Goal: Information Seeking & Learning: Check status

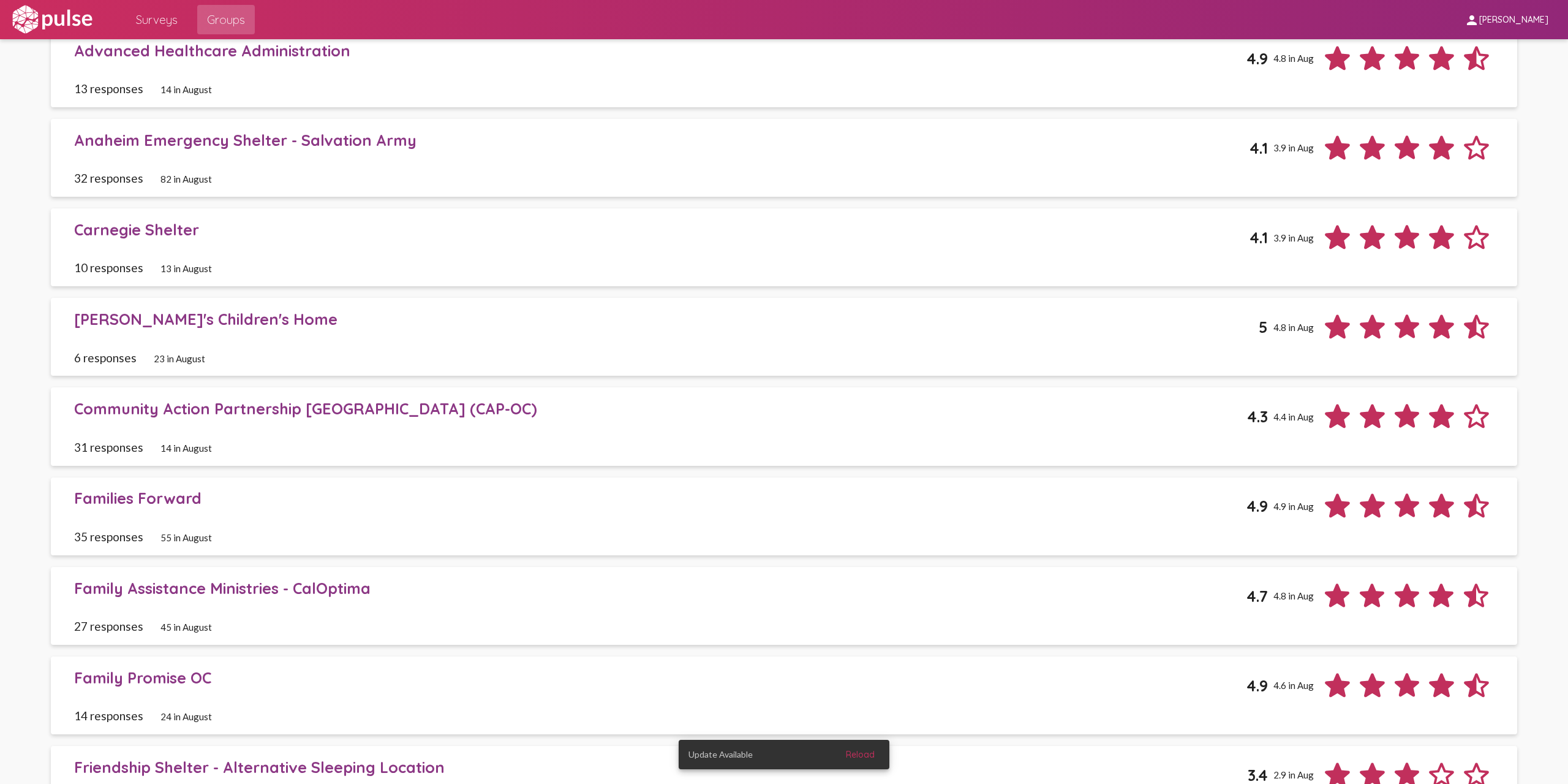
scroll to position [1420, 0]
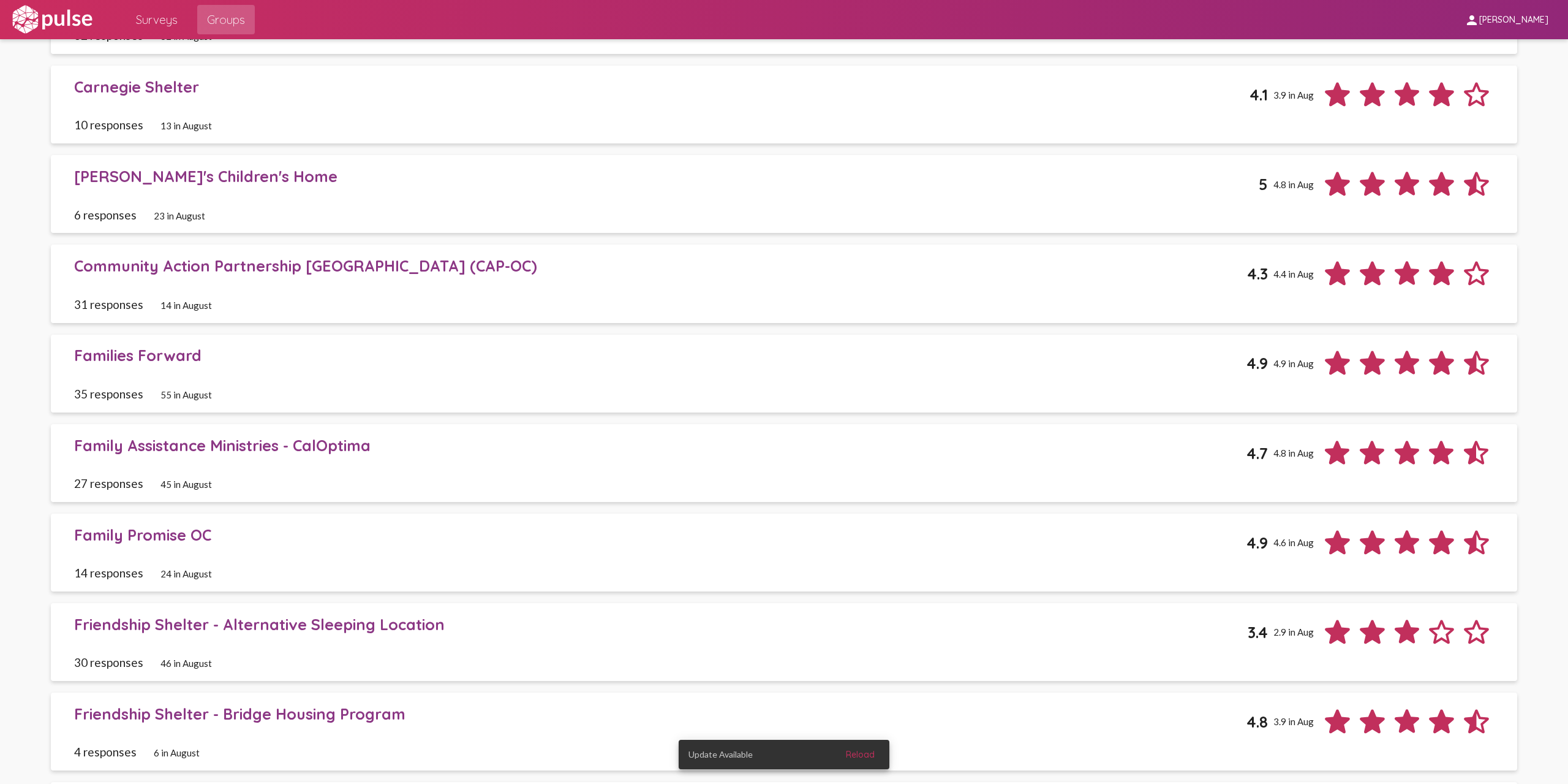
click at [390, 477] on div "27 responses 45 in August" at bounding box center [784, 483] width 1420 height 14
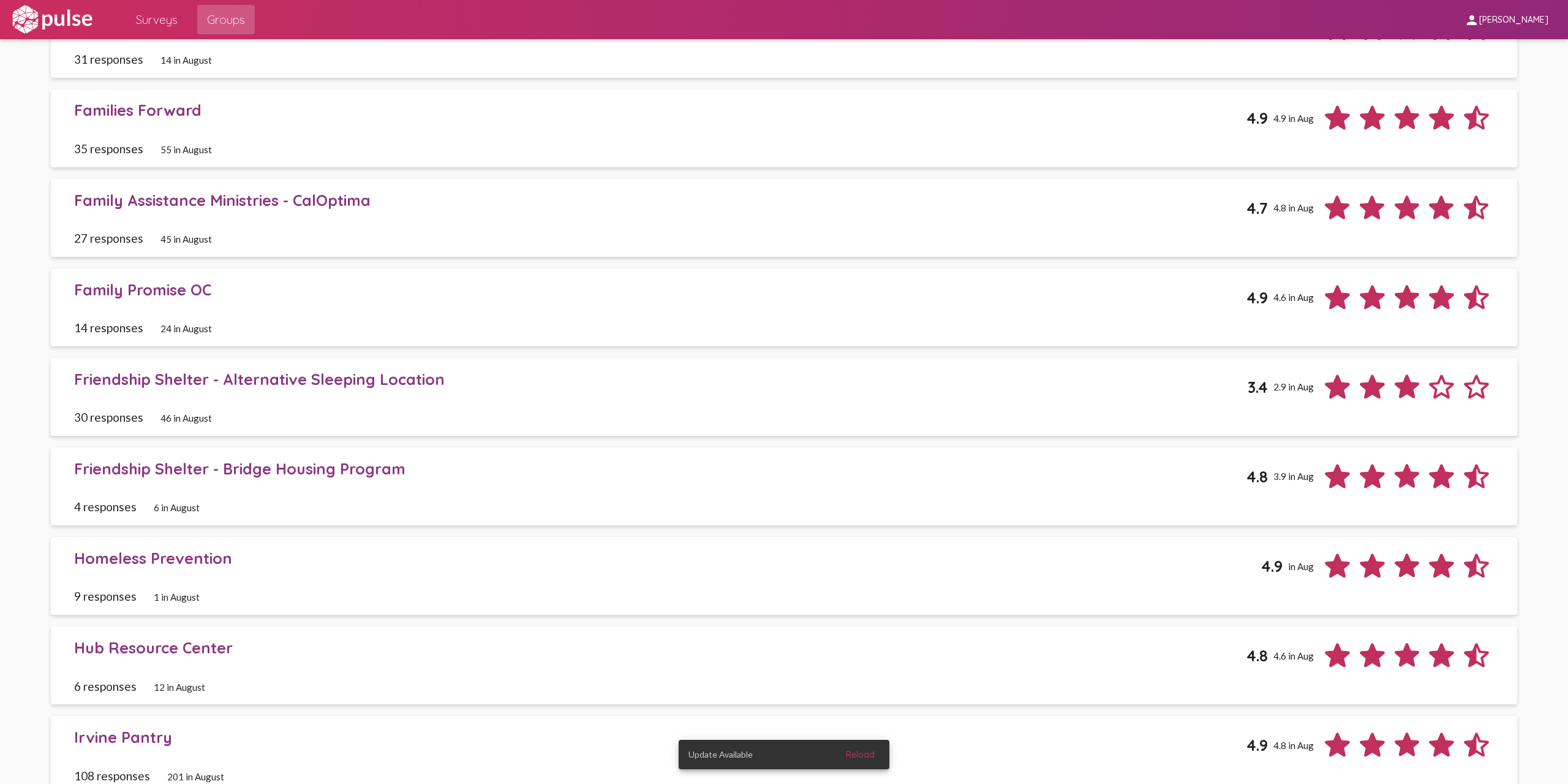
click at [1491, 234] on link "Family Assistance Ministries - CalOptima 4.7 4.8 in Aug 27 responses 45 in Augu…" at bounding box center [784, 218] width 1467 height 78
click at [1475, 224] on span "Family Assistance Ministries - CalOptima 4.7 4.8 in Aug 27 responses 45 in Augu…" at bounding box center [784, 218] width 1420 height 55
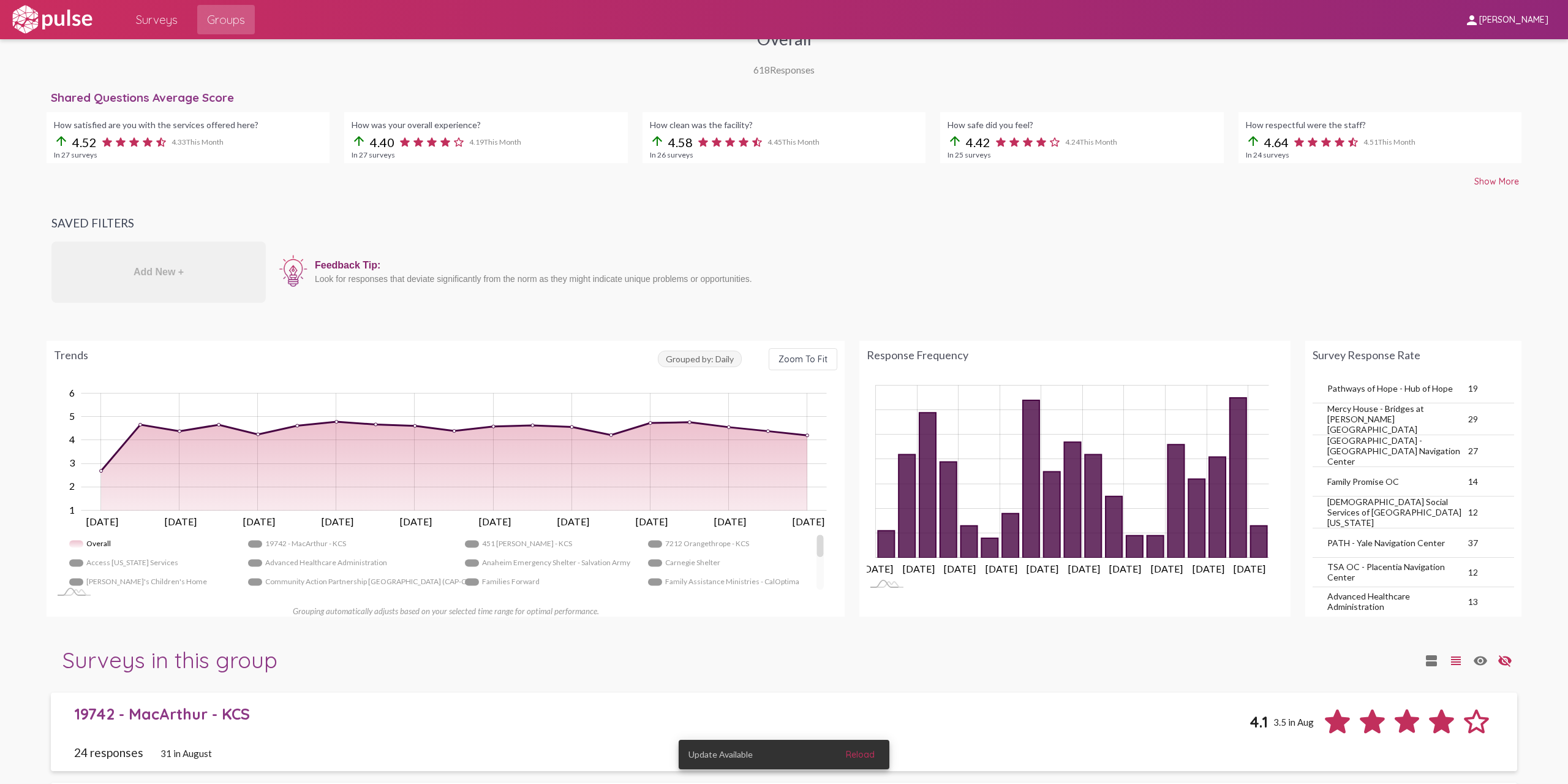
scroll to position [0, 0]
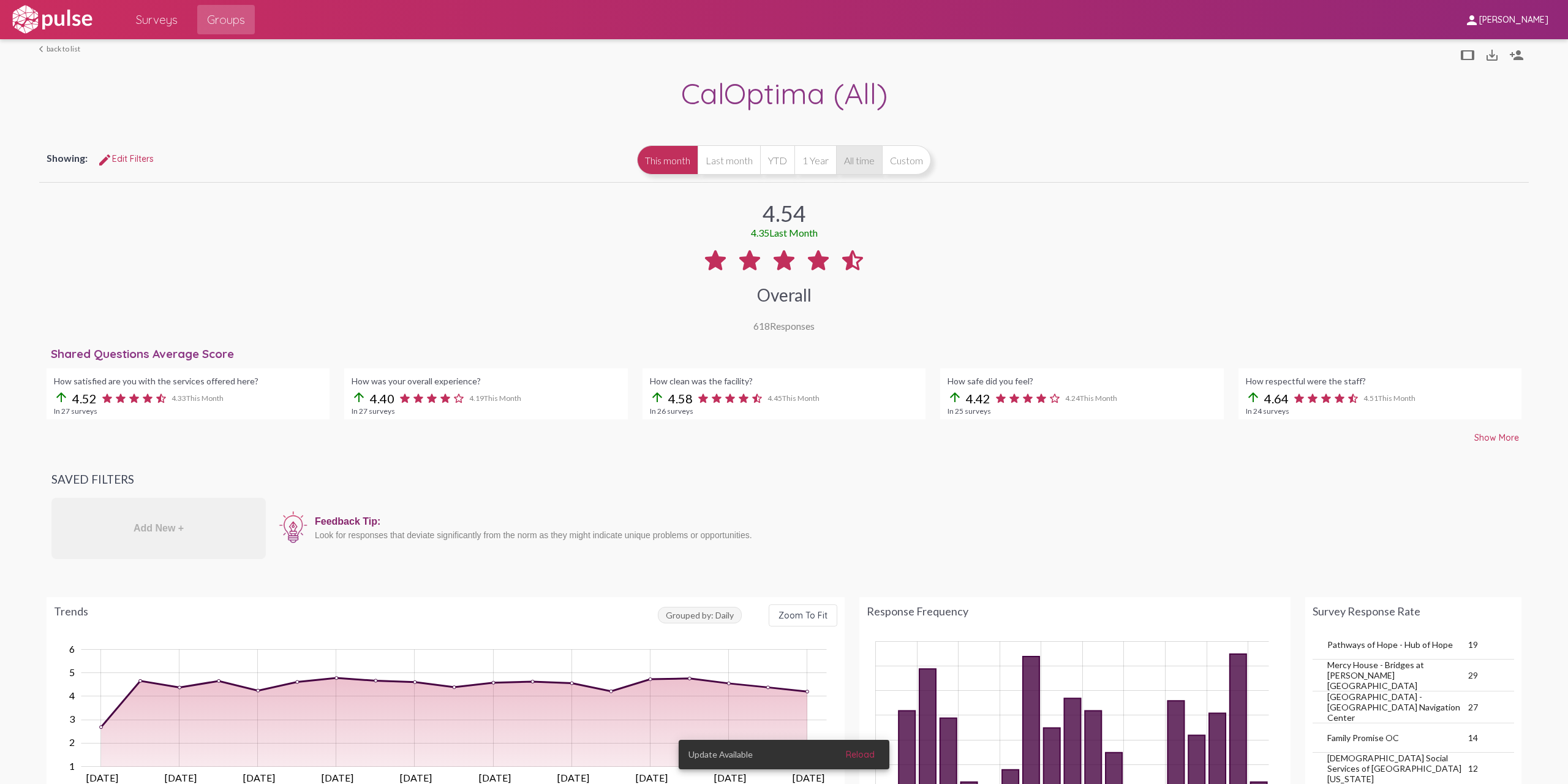
click at [853, 168] on button "All time" at bounding box center [859, 160] width 46 height 29
click at [824, 168] on button "1 Year" at bounding box center [815, 160] width 41 height 29
click at [764, 164] on button "YTD" at bounding box center [777, 160] width 34 height 29
drag, startPoint x: 845, startPoint y: 160, endPoint x: 859, endPoint y: 159, distance: 14.0
click at [845, 160] on button "All time" at bounding box center [859, 160] width 46 height 29
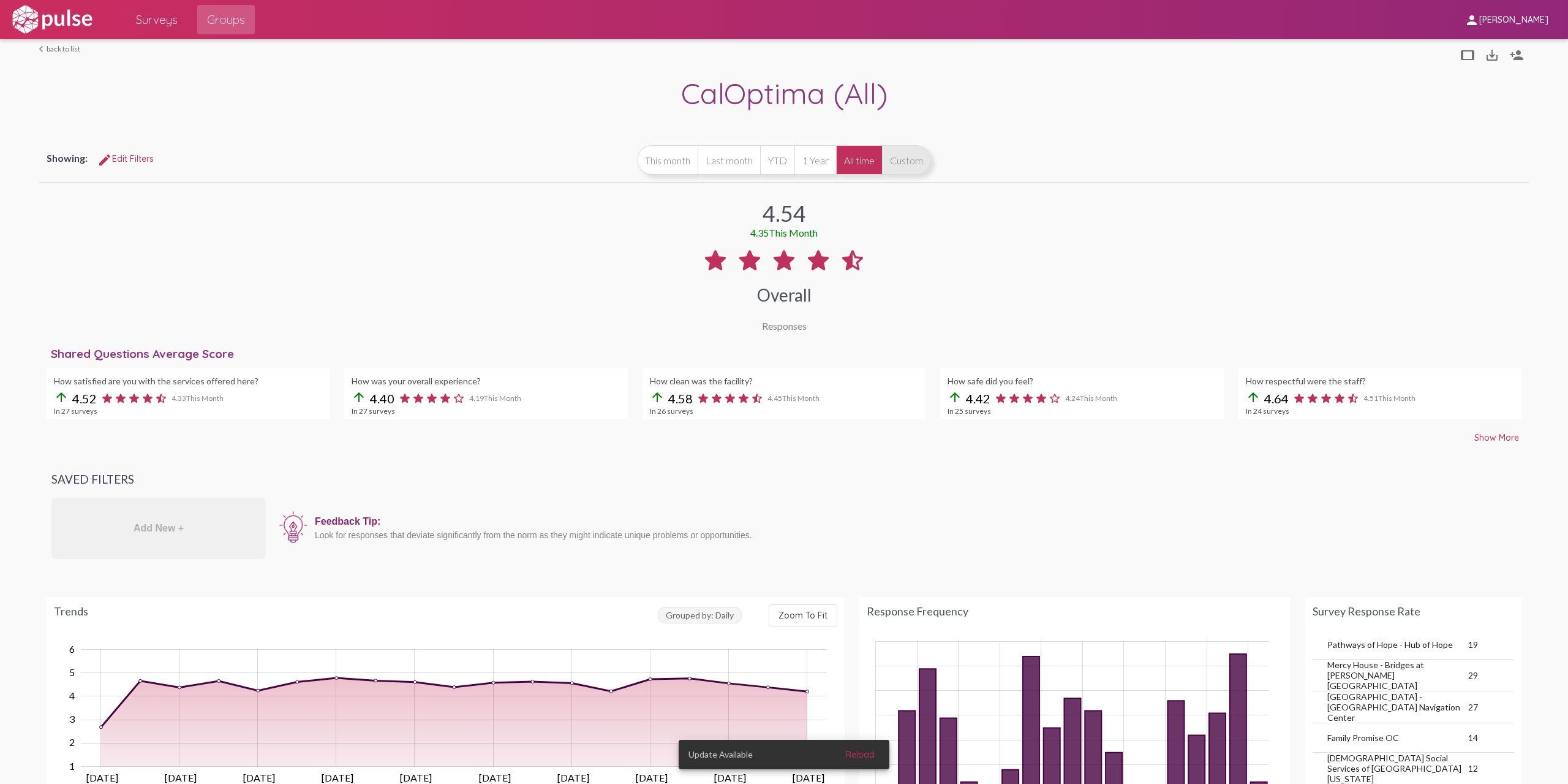
click at [890, 165] on button "Custom" at bounding box center [906, 160] width 49 height 29
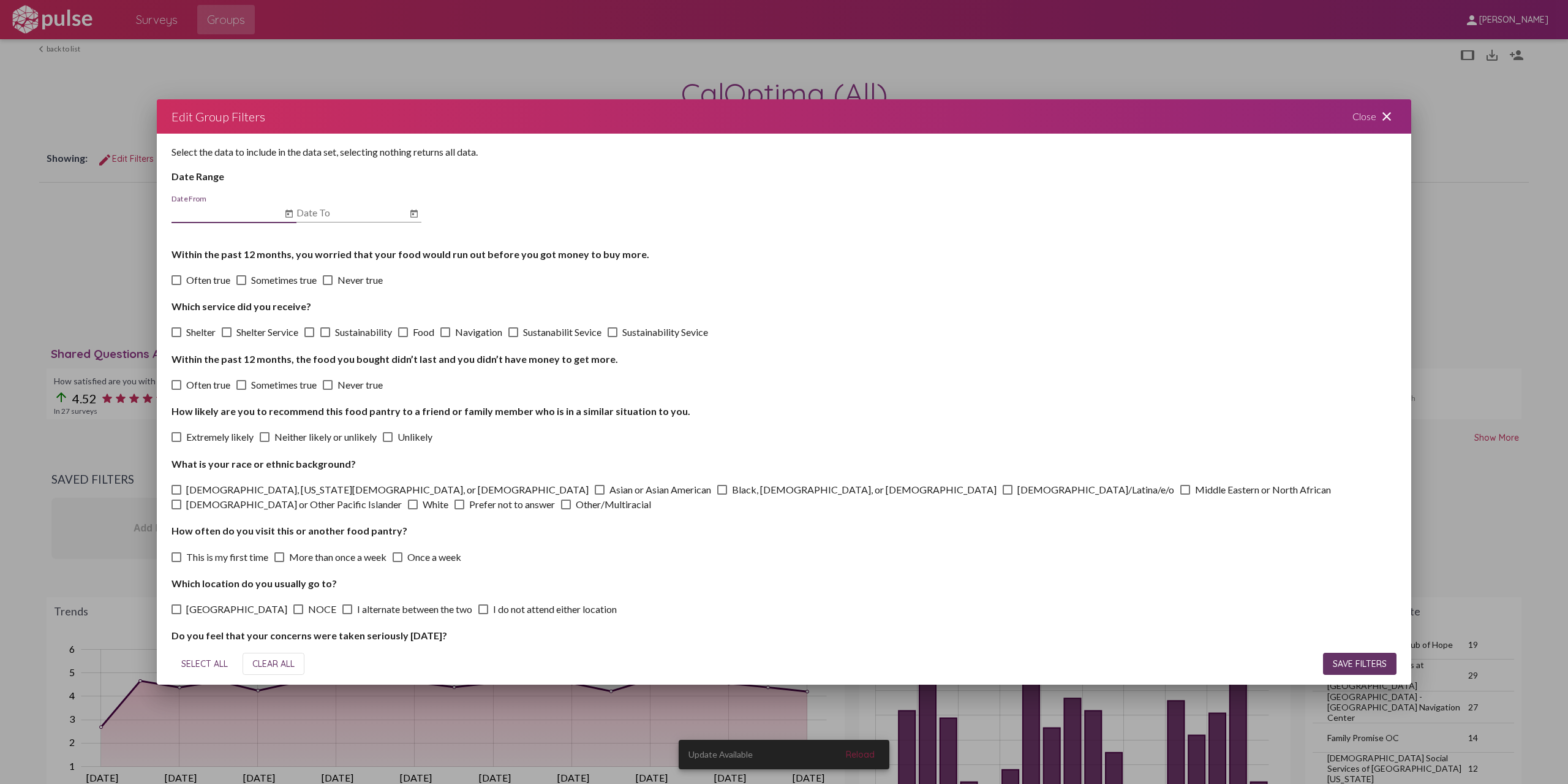
click at [290, 214] on icon "Open calendar" at bounding box center [289, 214] width 10 height 15
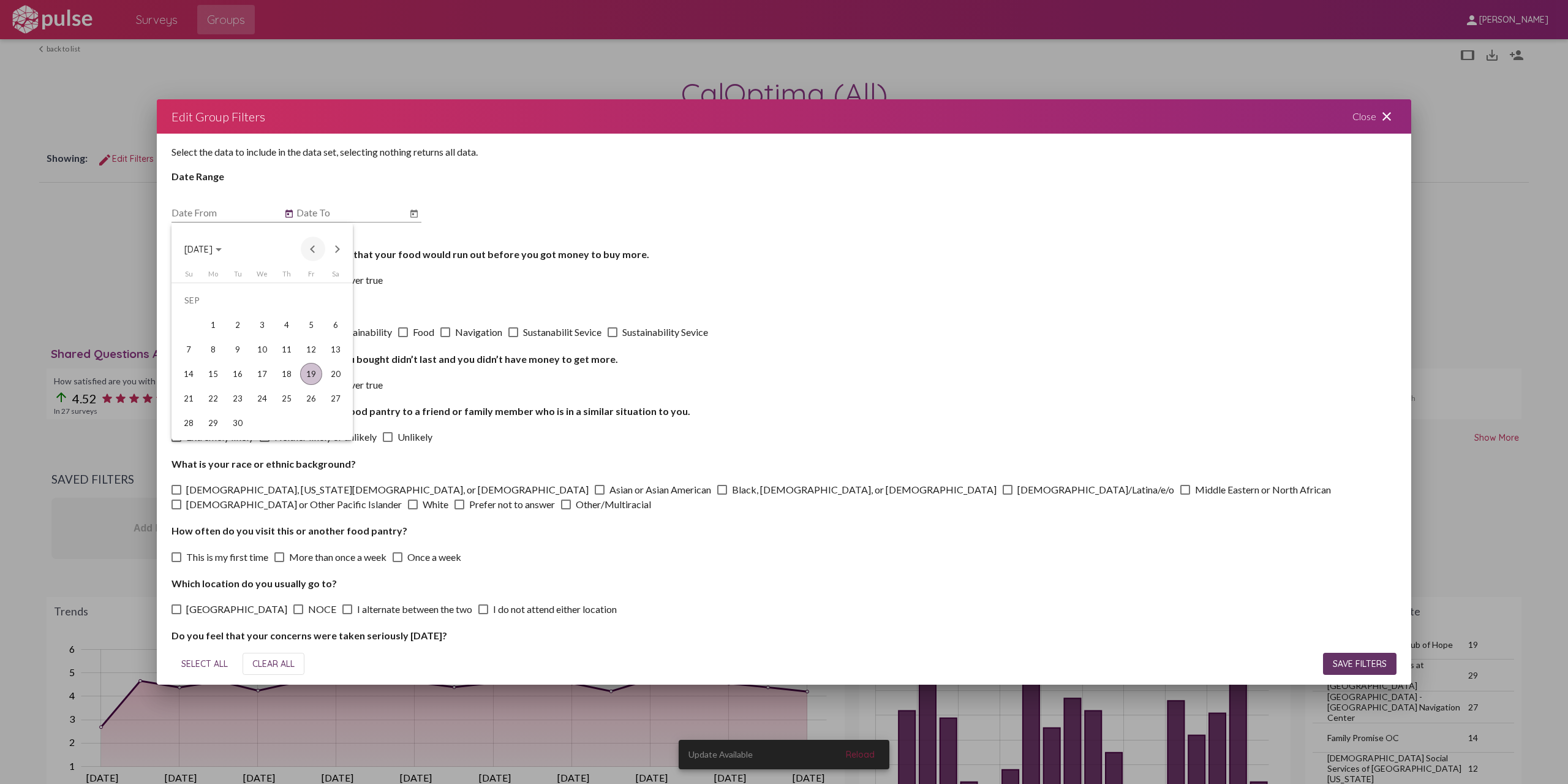
click at [315, 246] on button "Previous month" at bounding box center [313, 248] width 25 height 25
click at [308, 302] on div "1" at bounding box center [311, 300] width 22 height 22
type input "[DATE]"
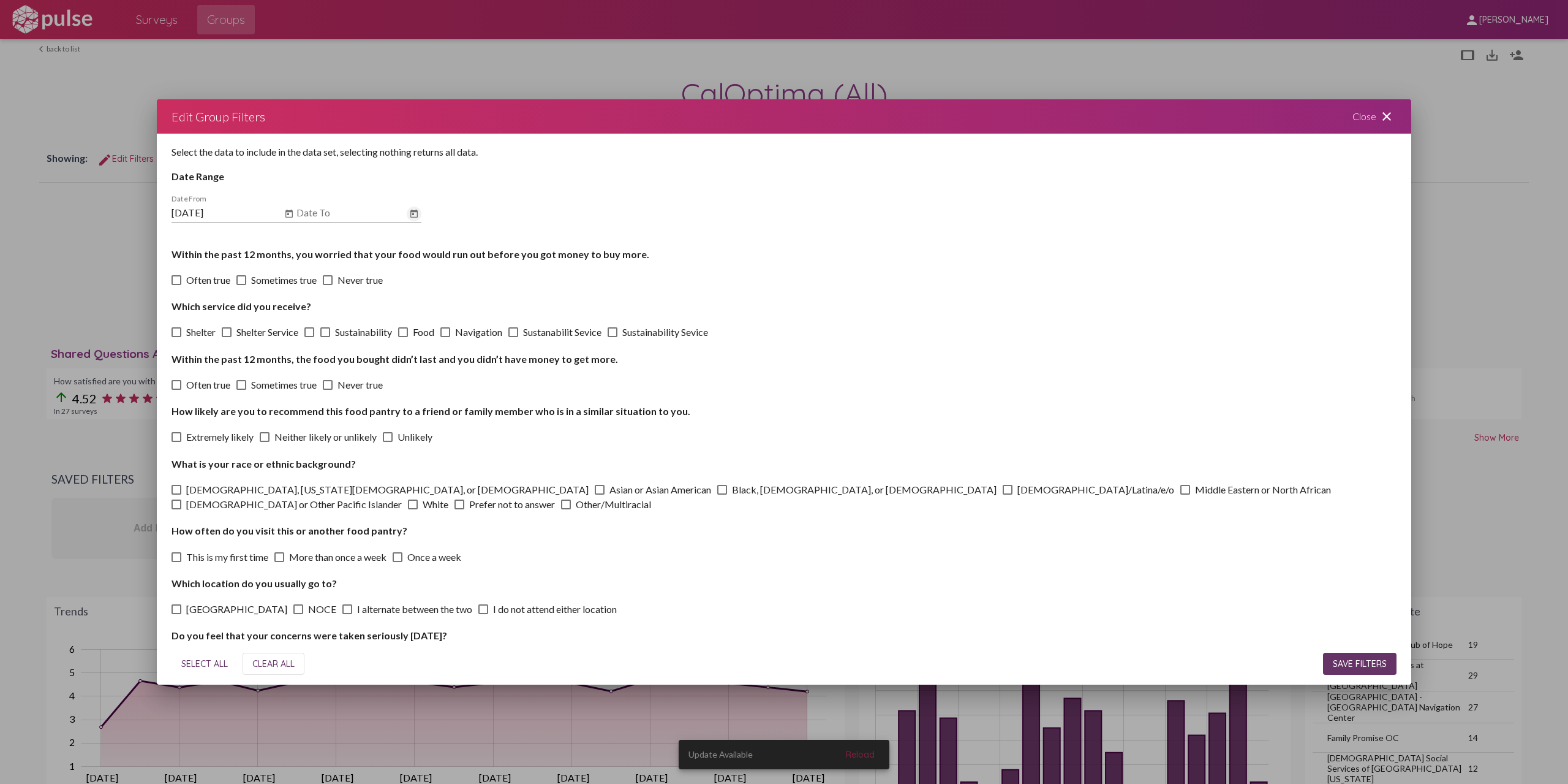
click at [417, 214] on icon "Open calendar" at bounding box center [414, 214] width 7 height 8
click at [434, 245] on button "Previous month" at bounding box center [438, 248] width 25 height 25
click at [319, 429] on div "31" at bounding box center [313, 423] width 22 height 22
type input "[DATE]"
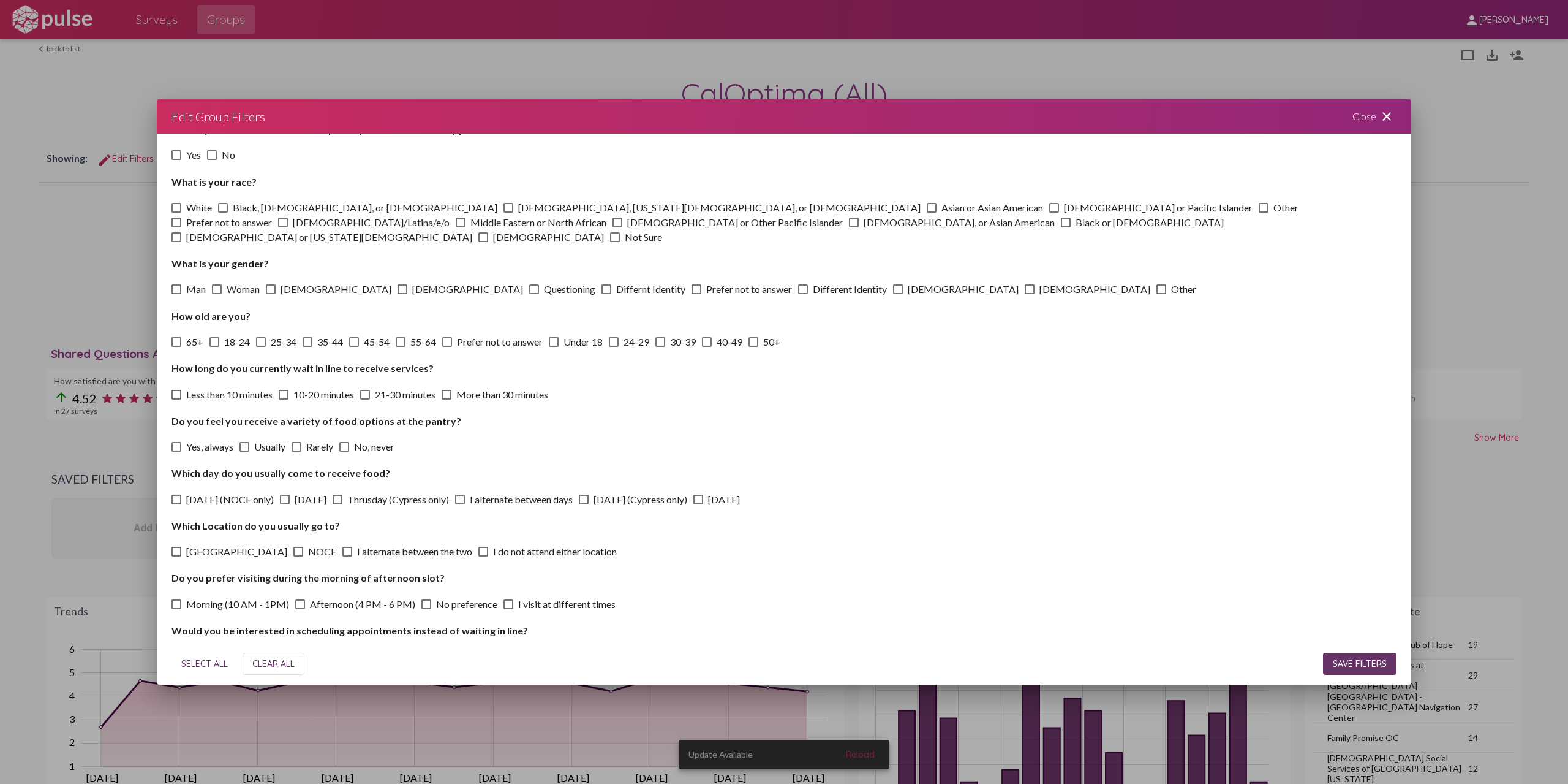
scroll to position [1048, 0]
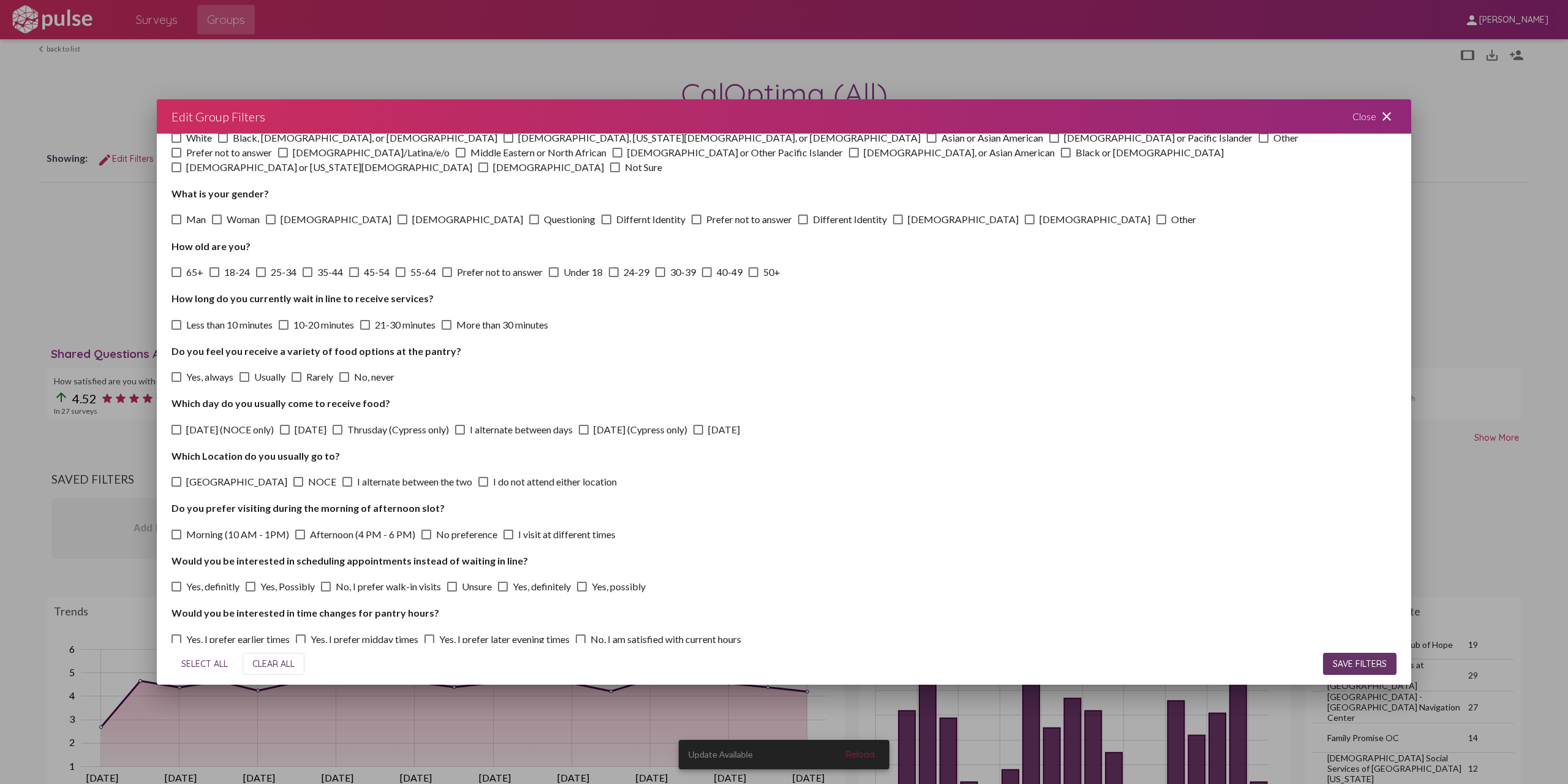
click at [1329, 674] on button "SAVE FILTERS" at bounding box center [1360, 663] width 73 height 22
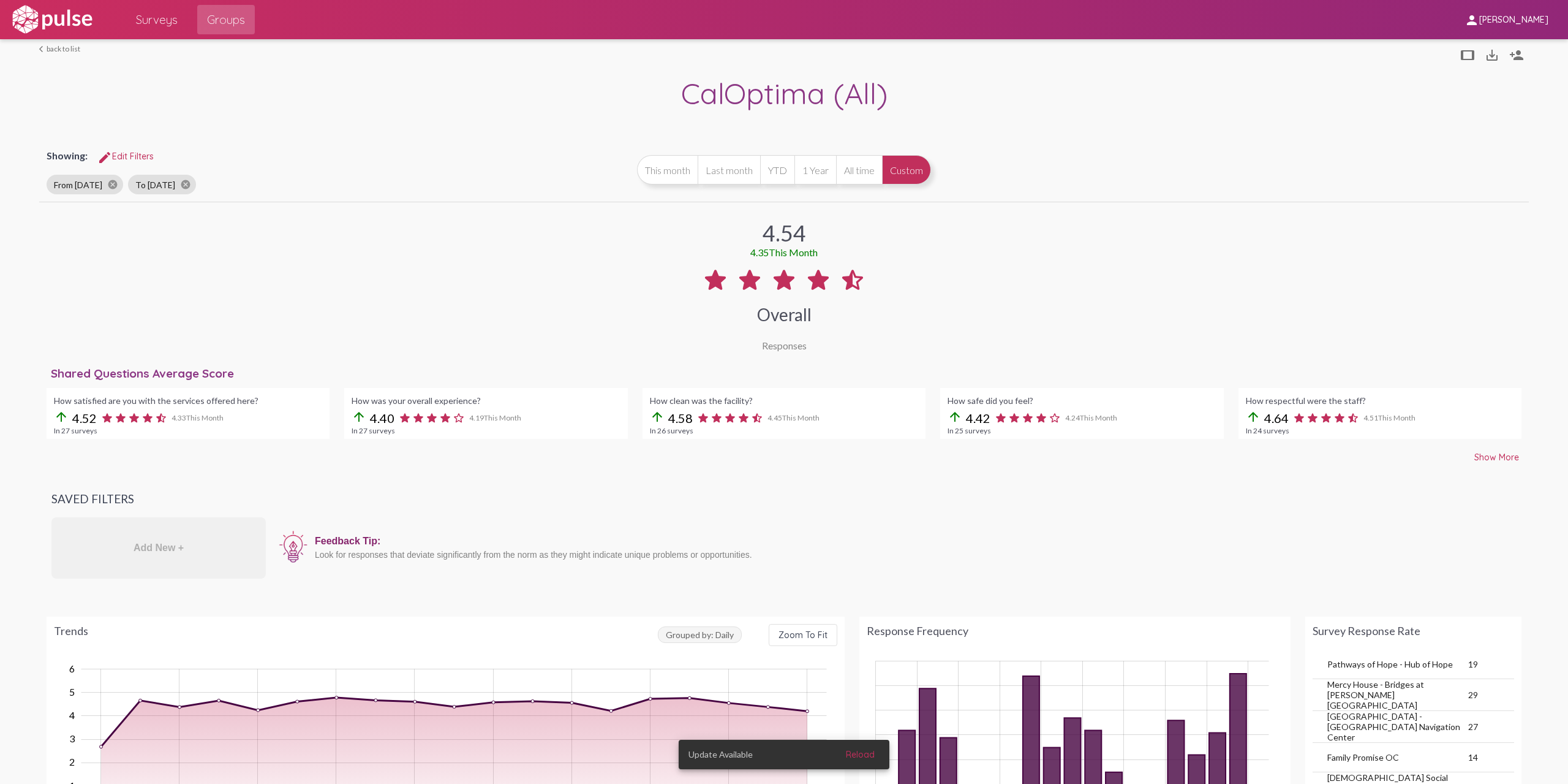
click at [791, 343] on div "Responses" at bounding box center [784, 345] width 45 height 11
click at [789, 346] on div "Responses" at bounding box center [784, 345] width 45 height 11
click at [1483, 444] on div "How satisfied are you with the services offered here? arrow_upward 4.52 4.33 Th…" at bounding box center [784, 413] width 1490 height 65
click at [1481, 451] on span "Show More" at bounding box center [1497, 457] width 45 height 11
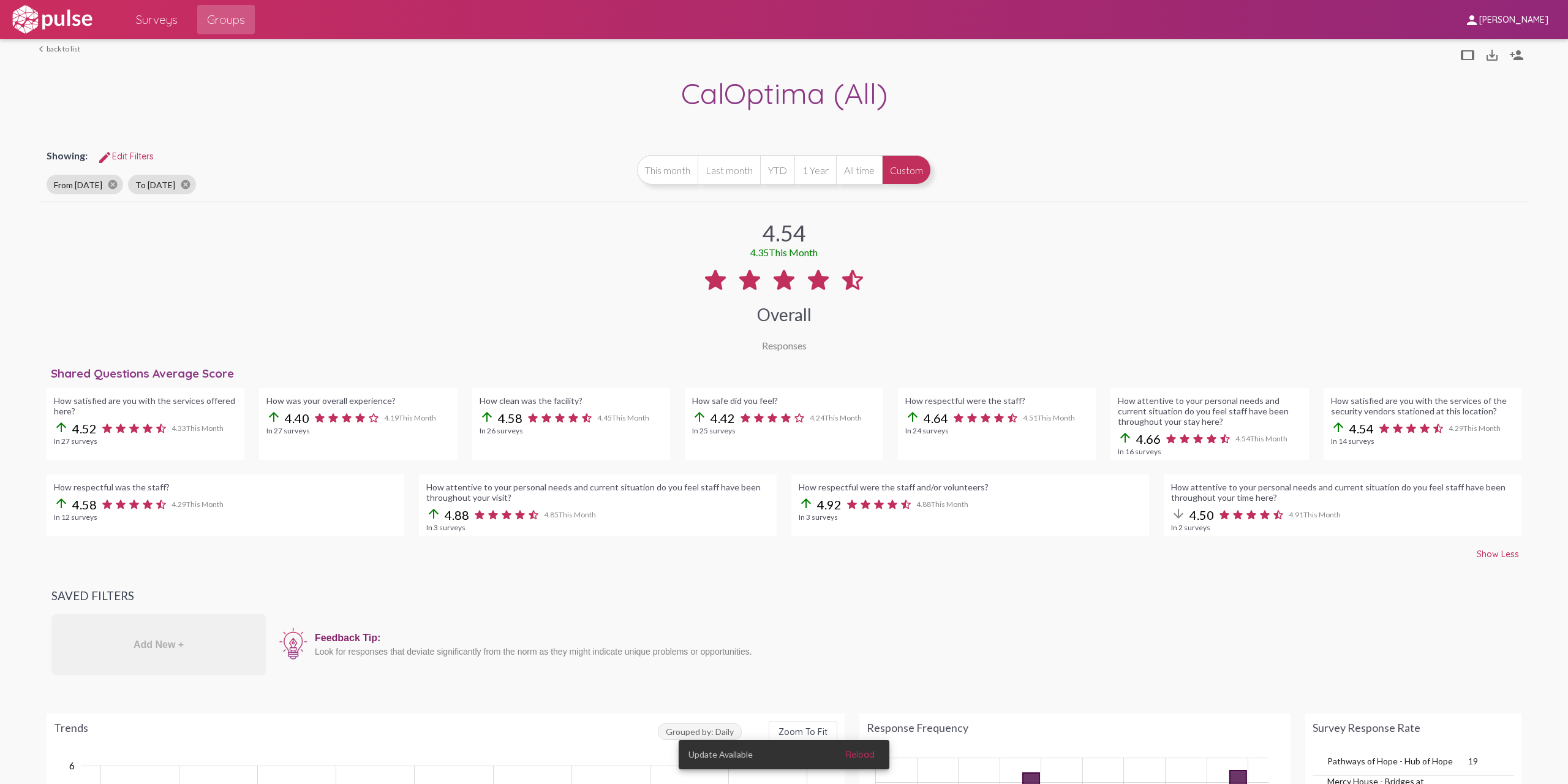
click at [793, 315] on div "Overall" at bounding box center [784, 314] width 55 height 21
click at [793, 315] on div "Overall" at bounding box center [784, 314] width 55 height 21
click at [776, 364] on div "4.54 4.35 This Month Overall Responses Shared Questions Average Score How satis…" at bounding box center [784, 600] width 1490 height 791
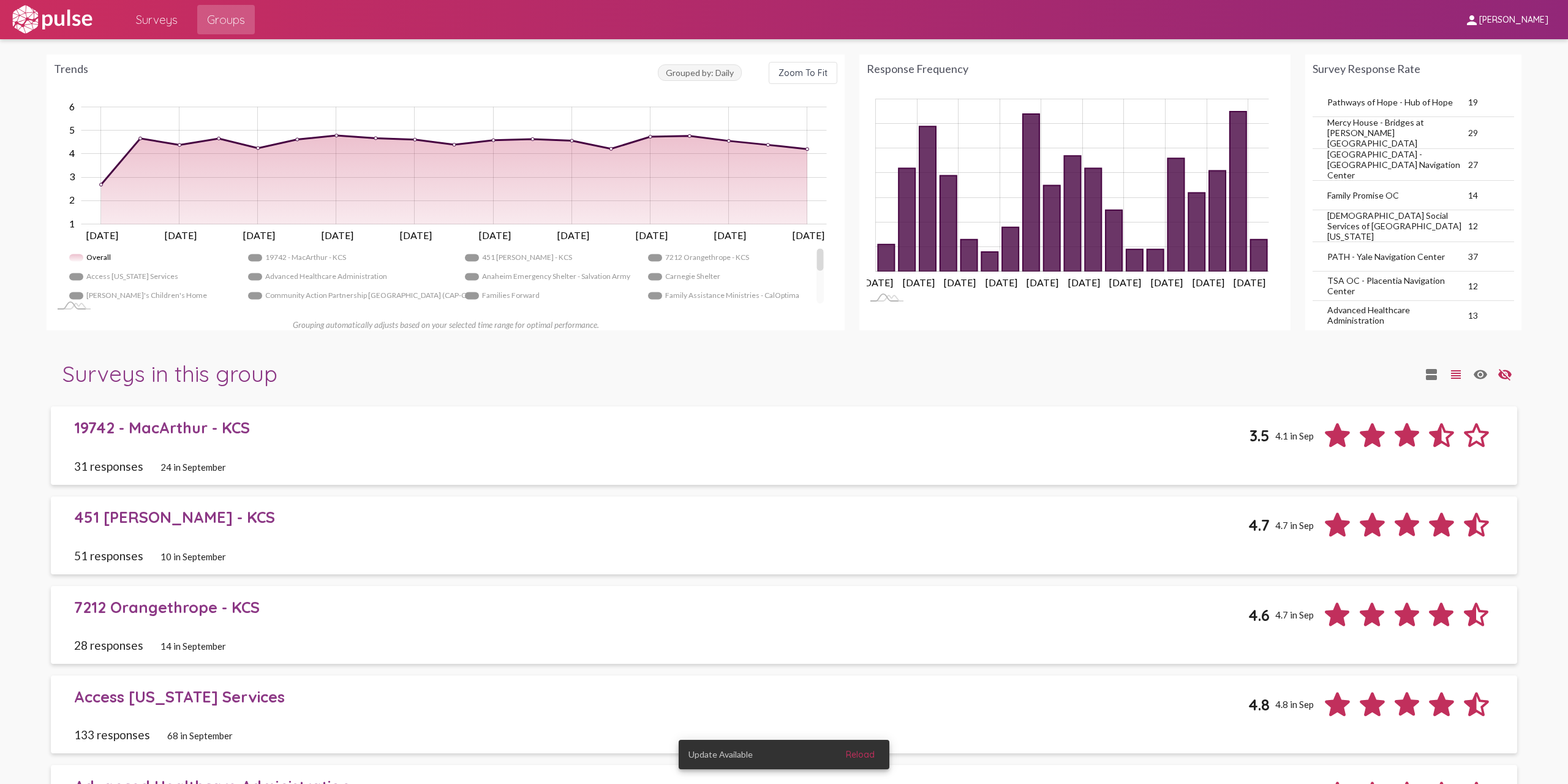
scroll to position [674, 0]
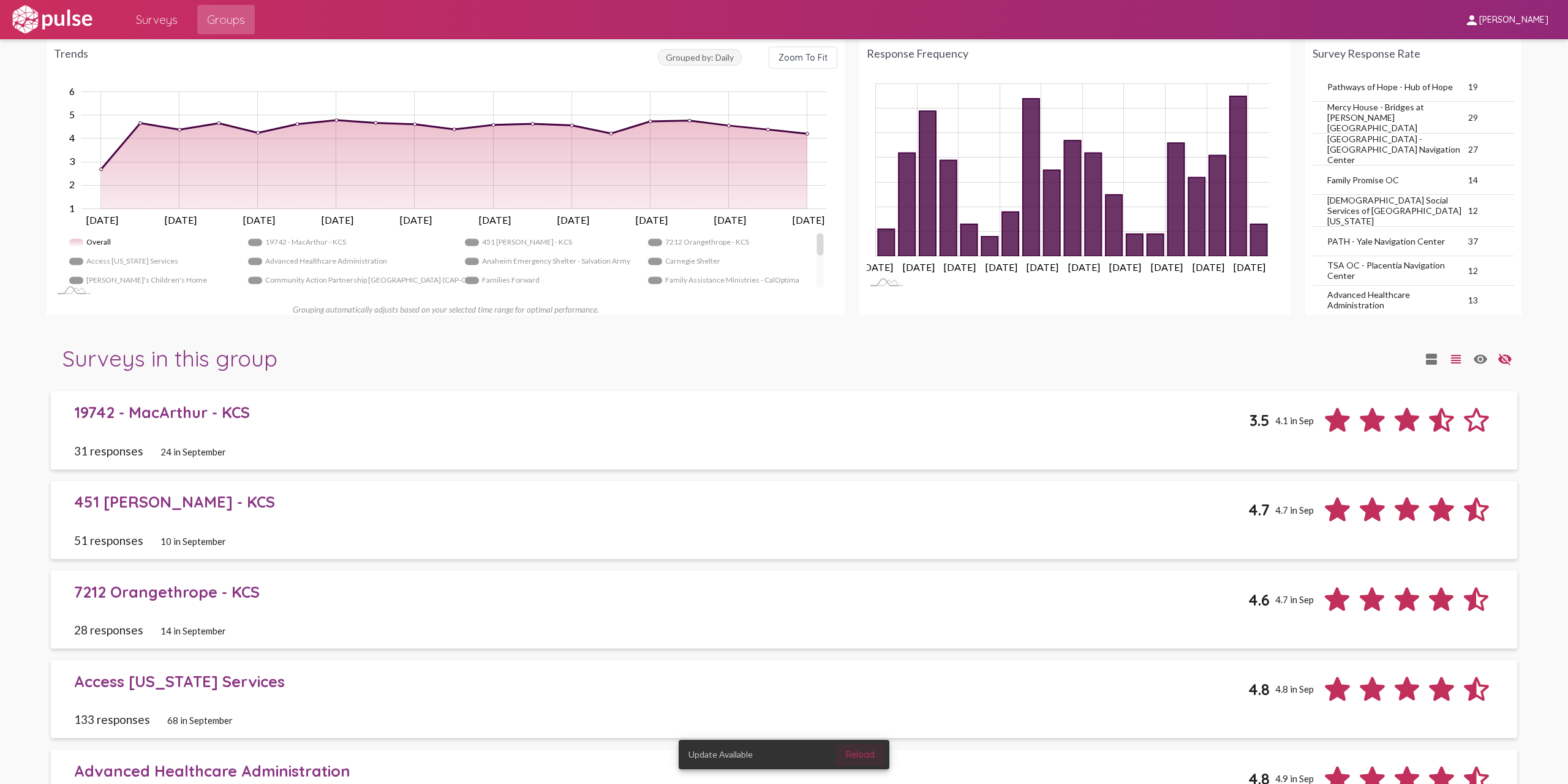
click at [874, 753] on span "Reload" at bounding box center [860, 754] width 29 height 11
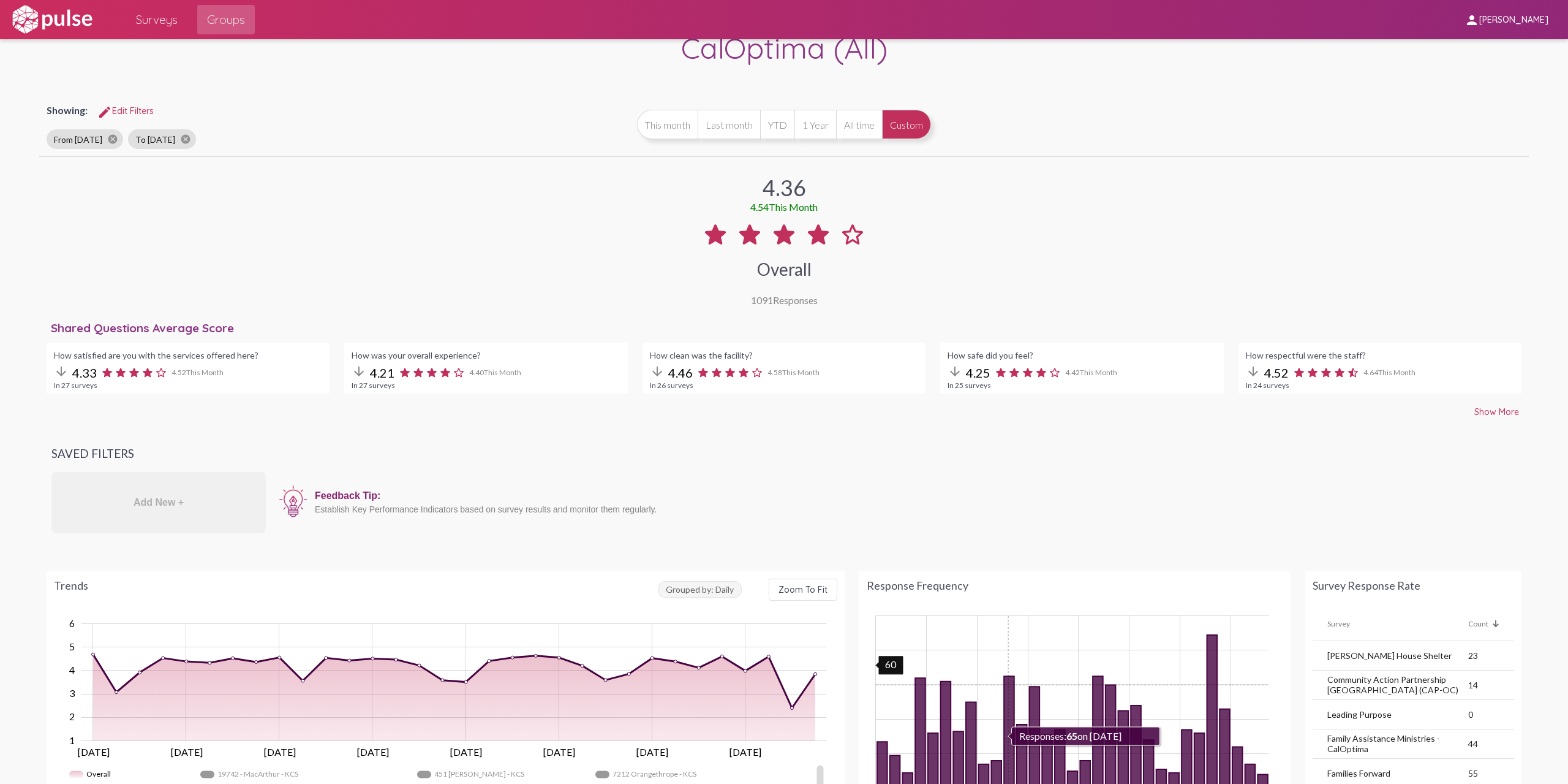
scroll to position [123, 0]
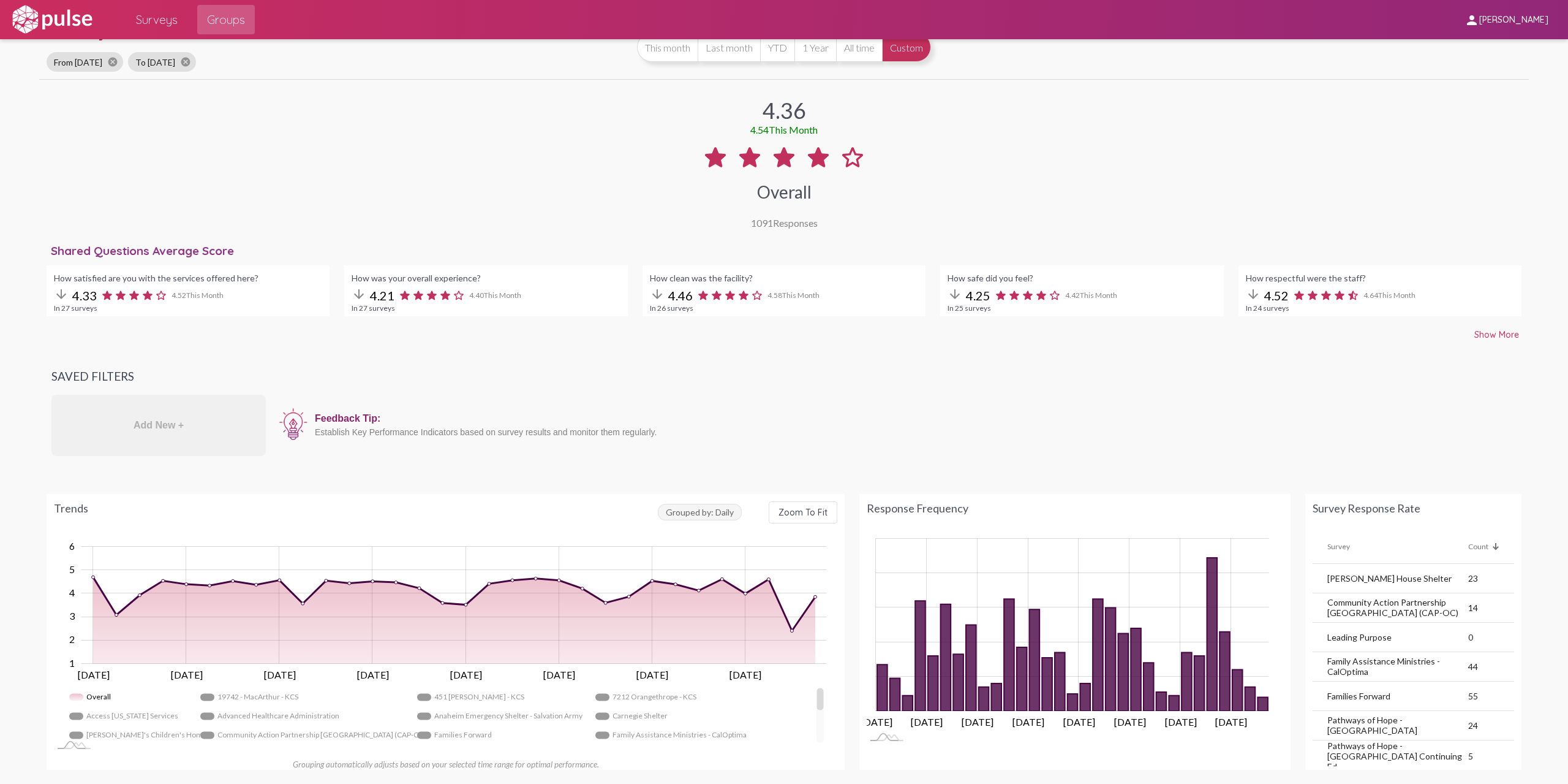
click at [1475, 339] on button "Show More" at bounding box center [1497, 335] width 64 height 22
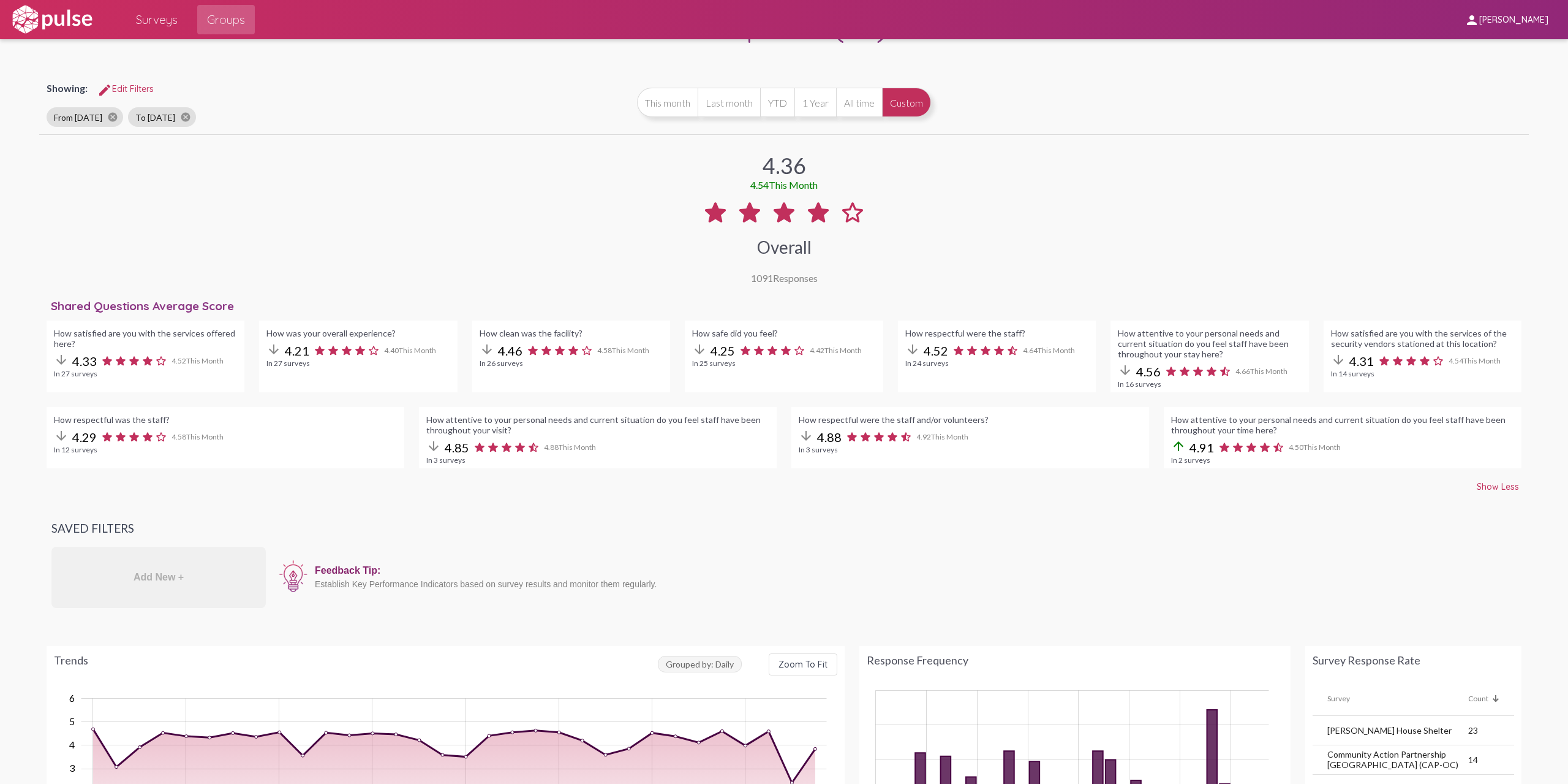
scroll to position [0, 0]
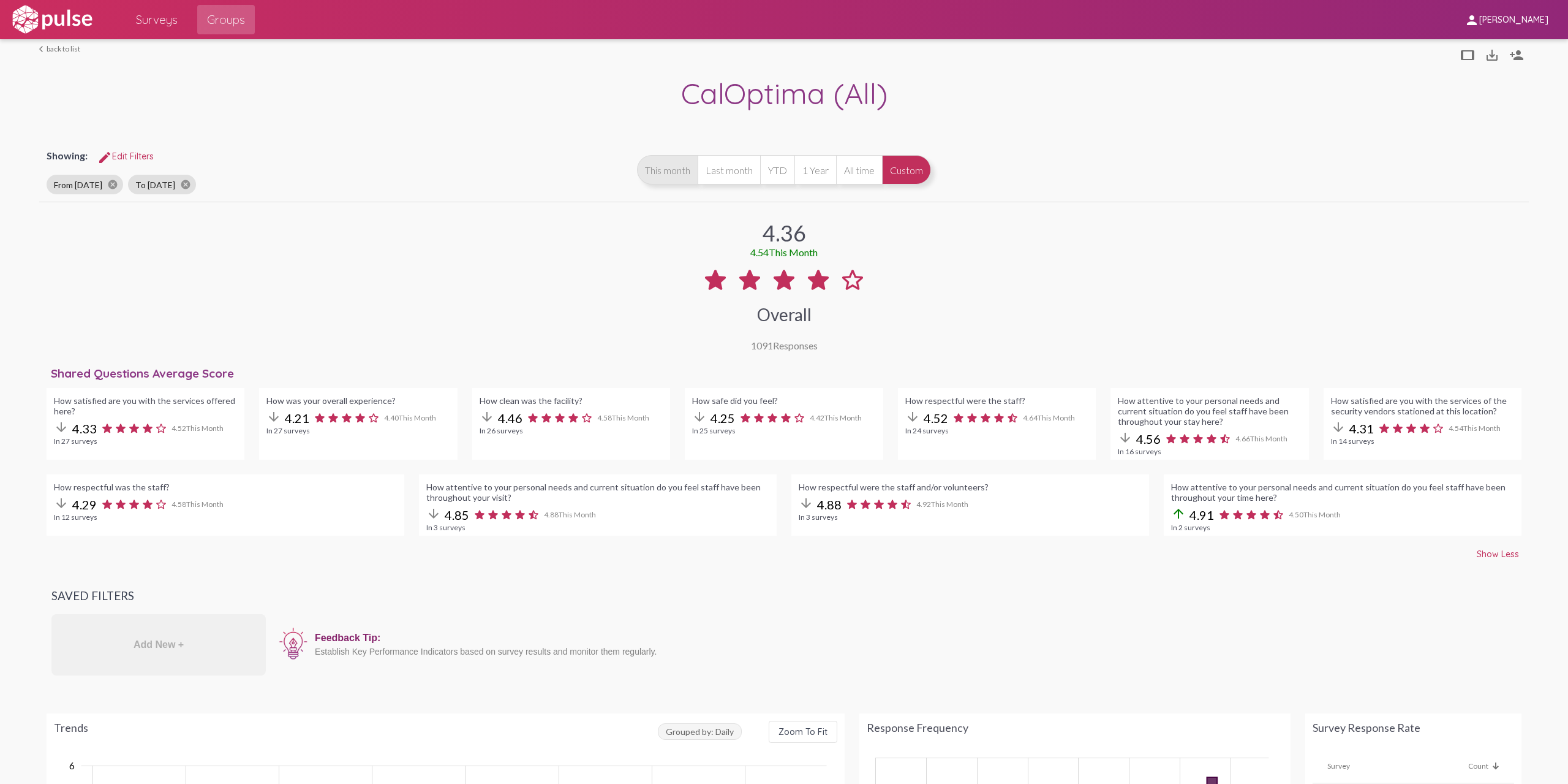
click at [666, 164] on button "This month" at bounding box center [667, 170] width 61 height 29
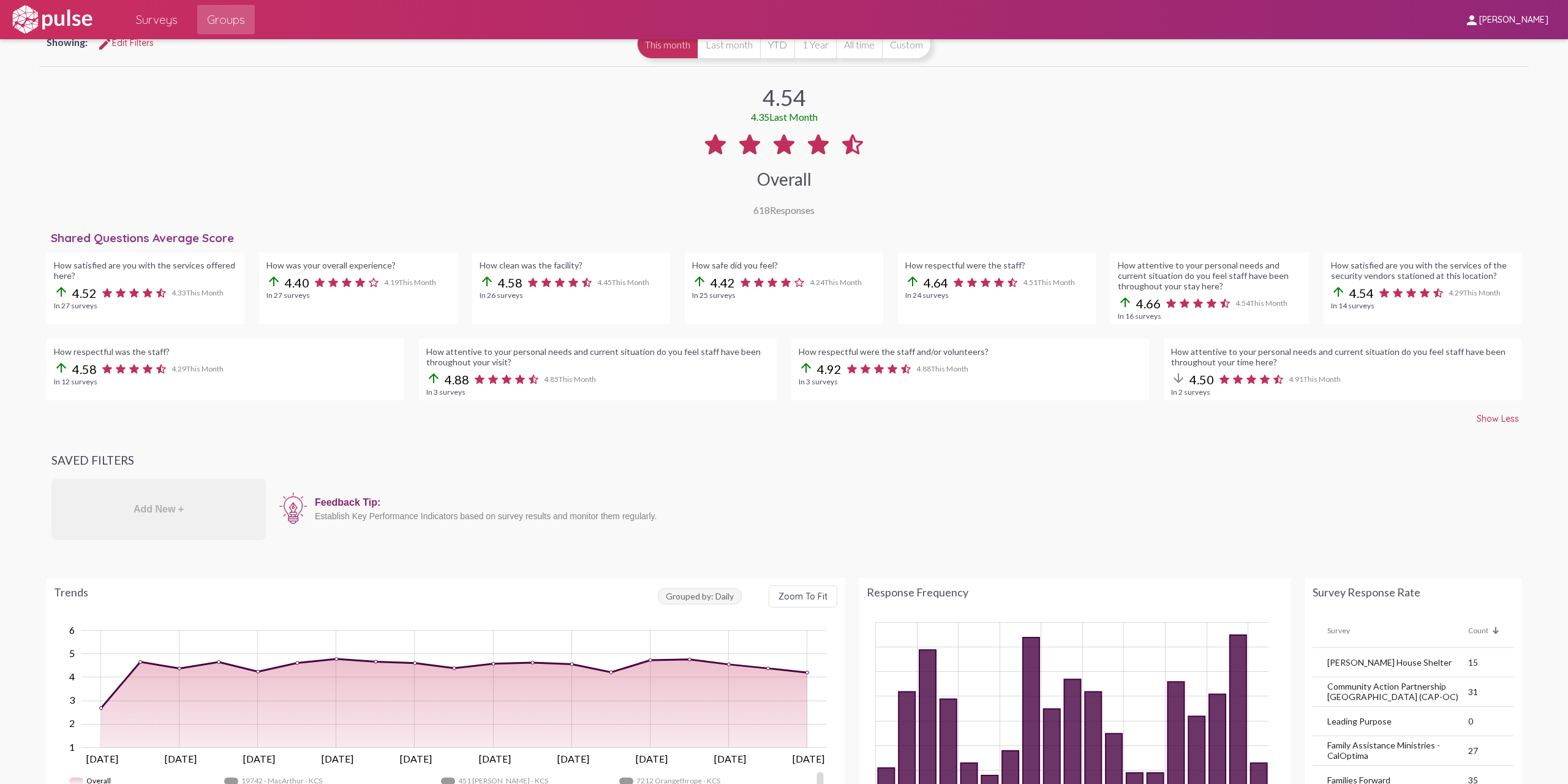
scroll to position [61, 0]
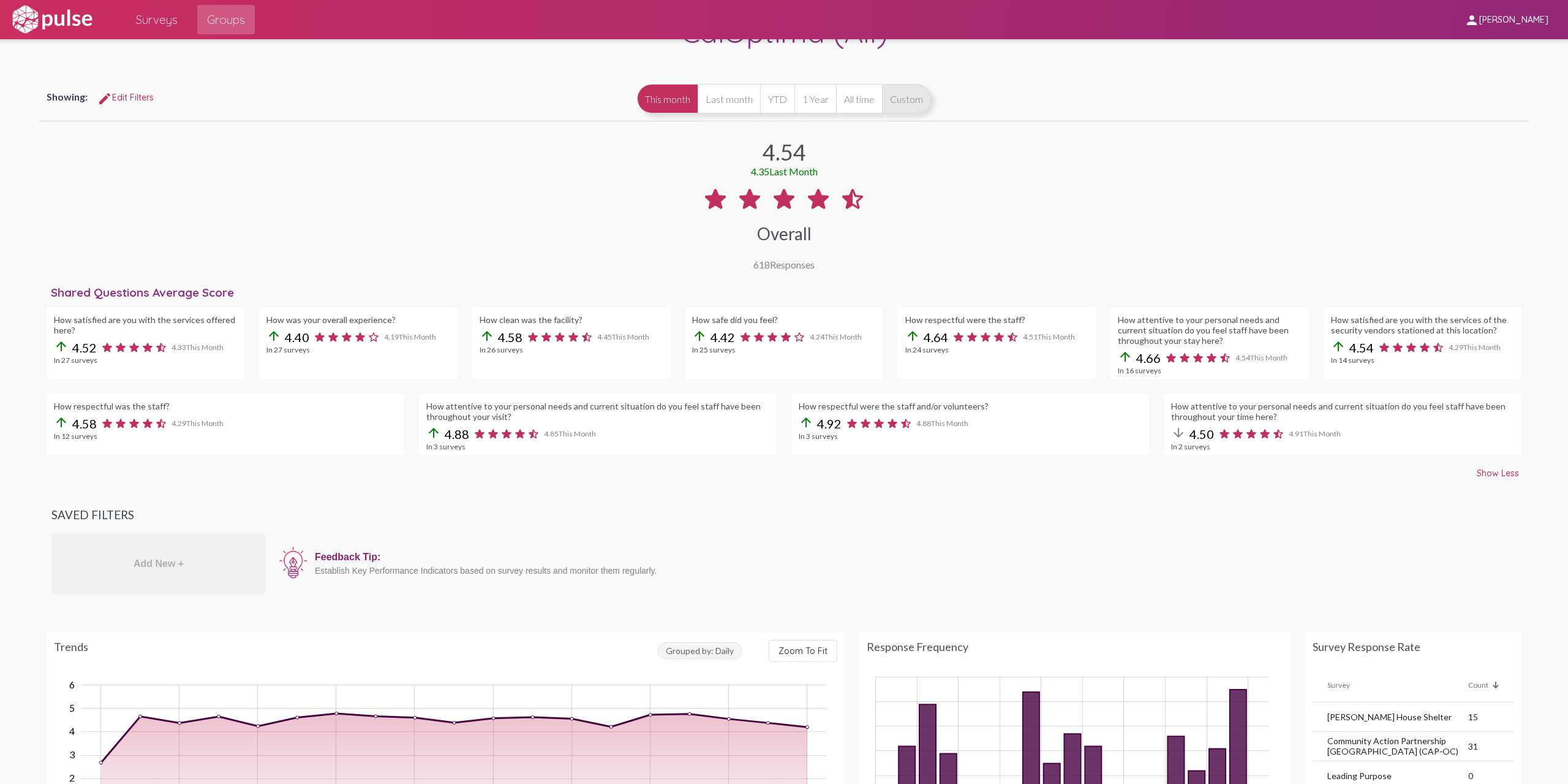
click at [903, 100] on button "Custom" at bounding box center [906, 99] width 49 height 29
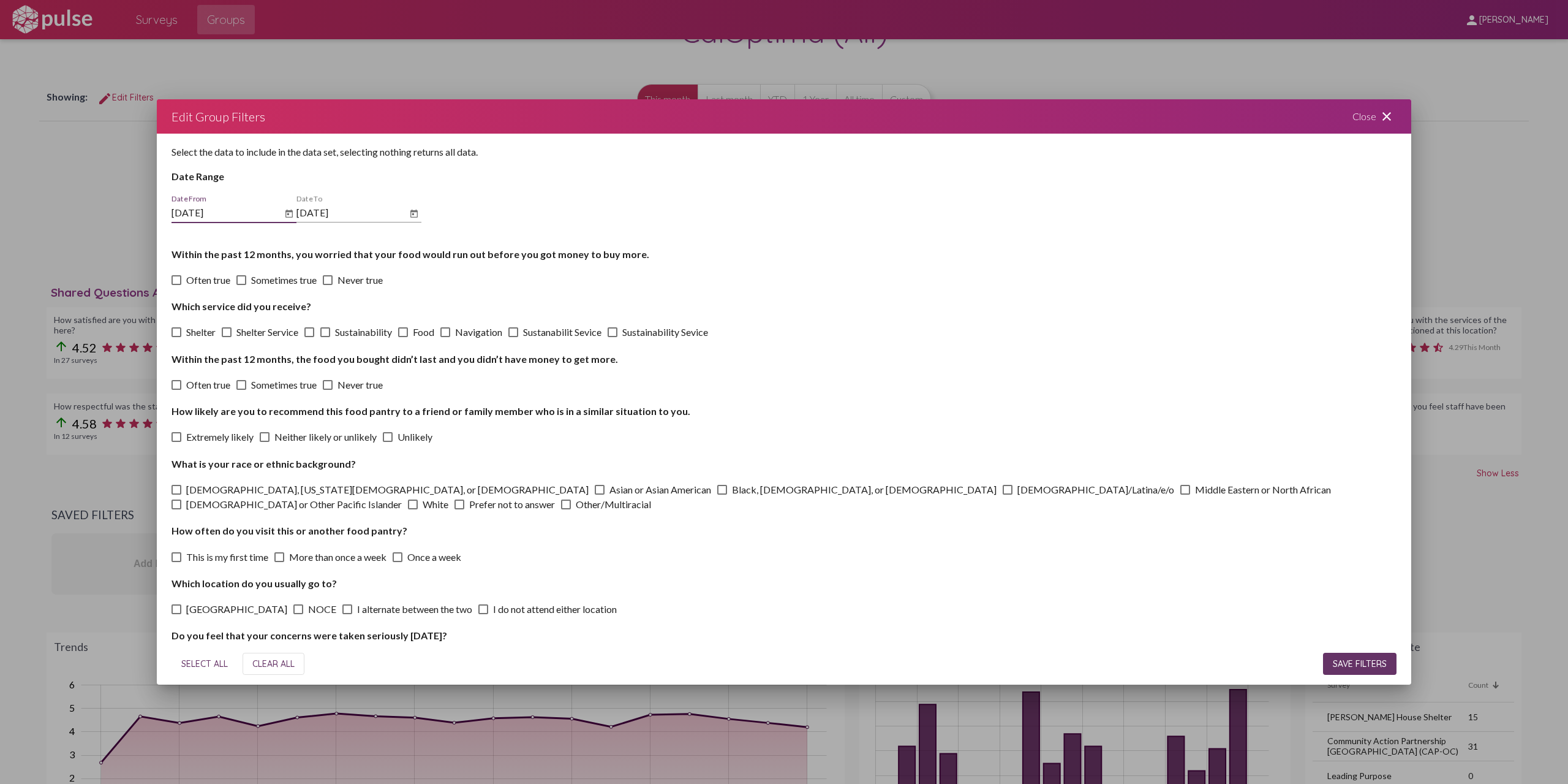
click at [1354, 661] on span "SAVE FILTERS" at bounding box center [1360, 664] width 54 height 11
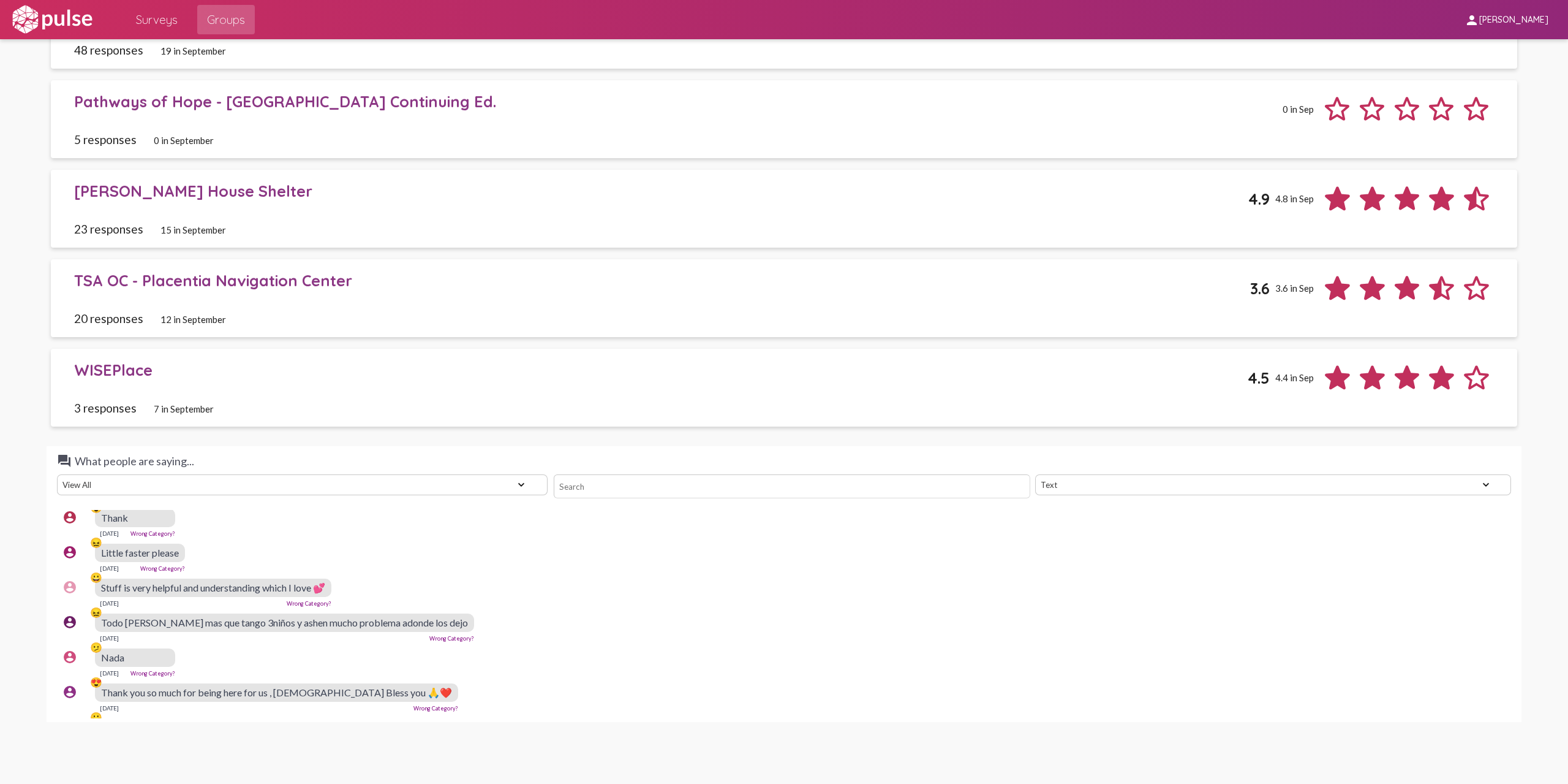
scroll to position [7783, 0]
